Goal: Information Seeking & Learning: Learn about a topic

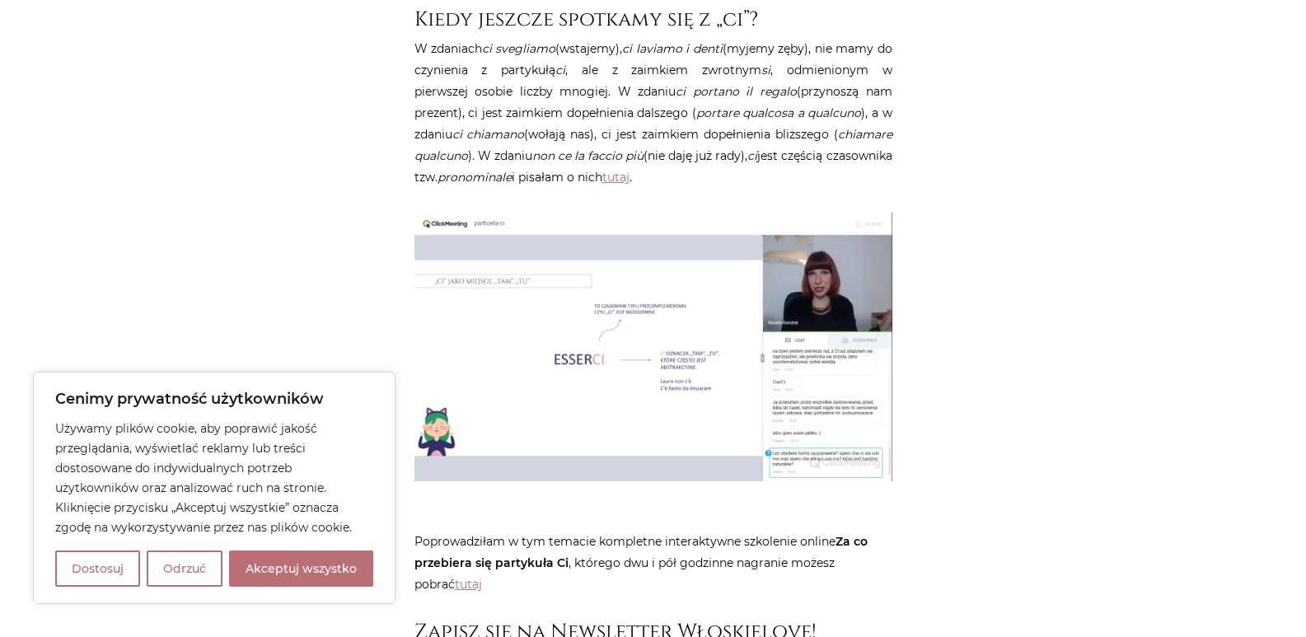
scroll to position [4861, 0]
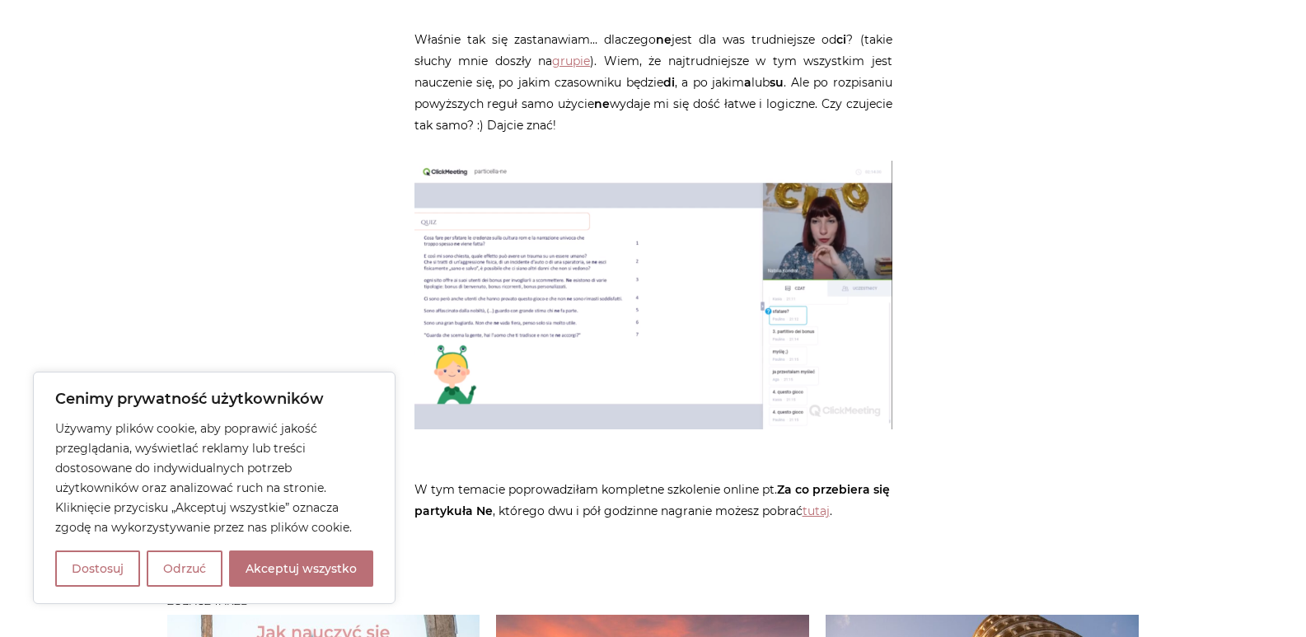
scroll to position [4284, 0]
click at [817, 503] on link "tutaj" at bounding box center [815, 510] width 27 height 15
